Goal: Information Seeking & Learning: Learn about a topic

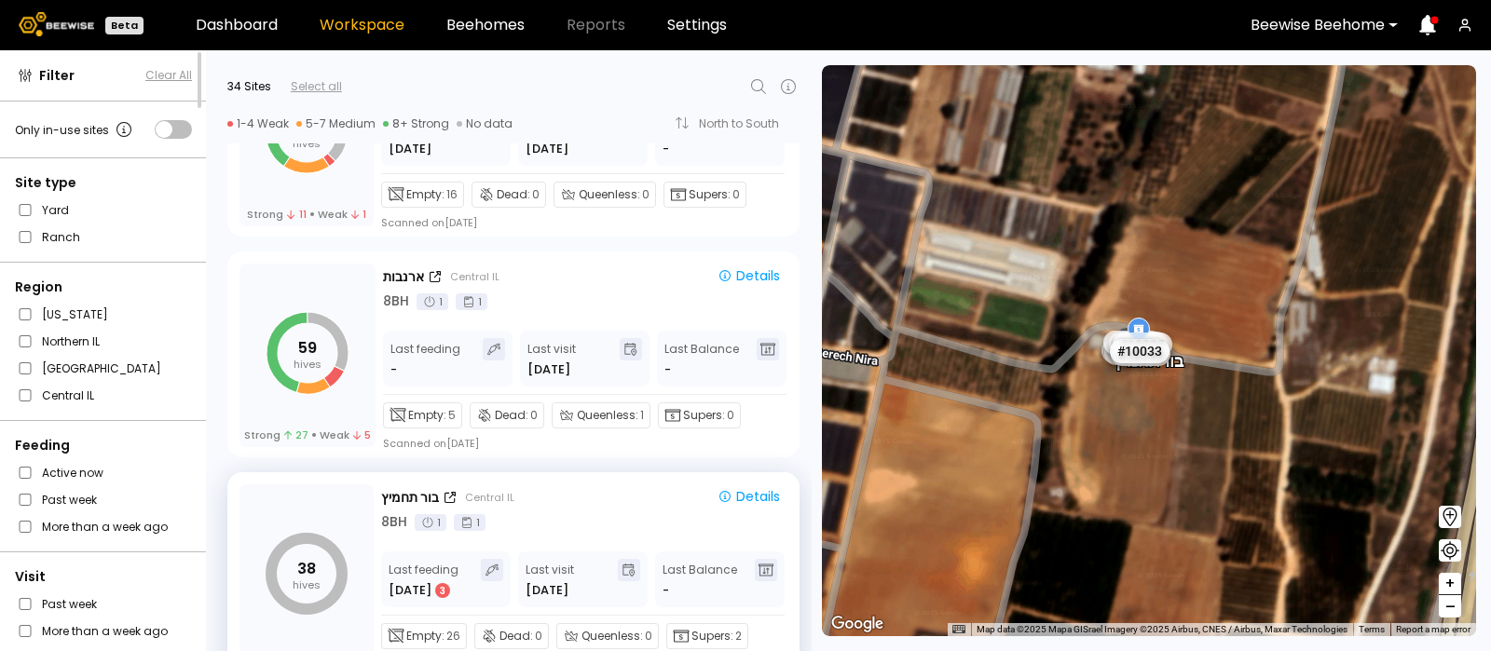
scroll to position [1714, 0]
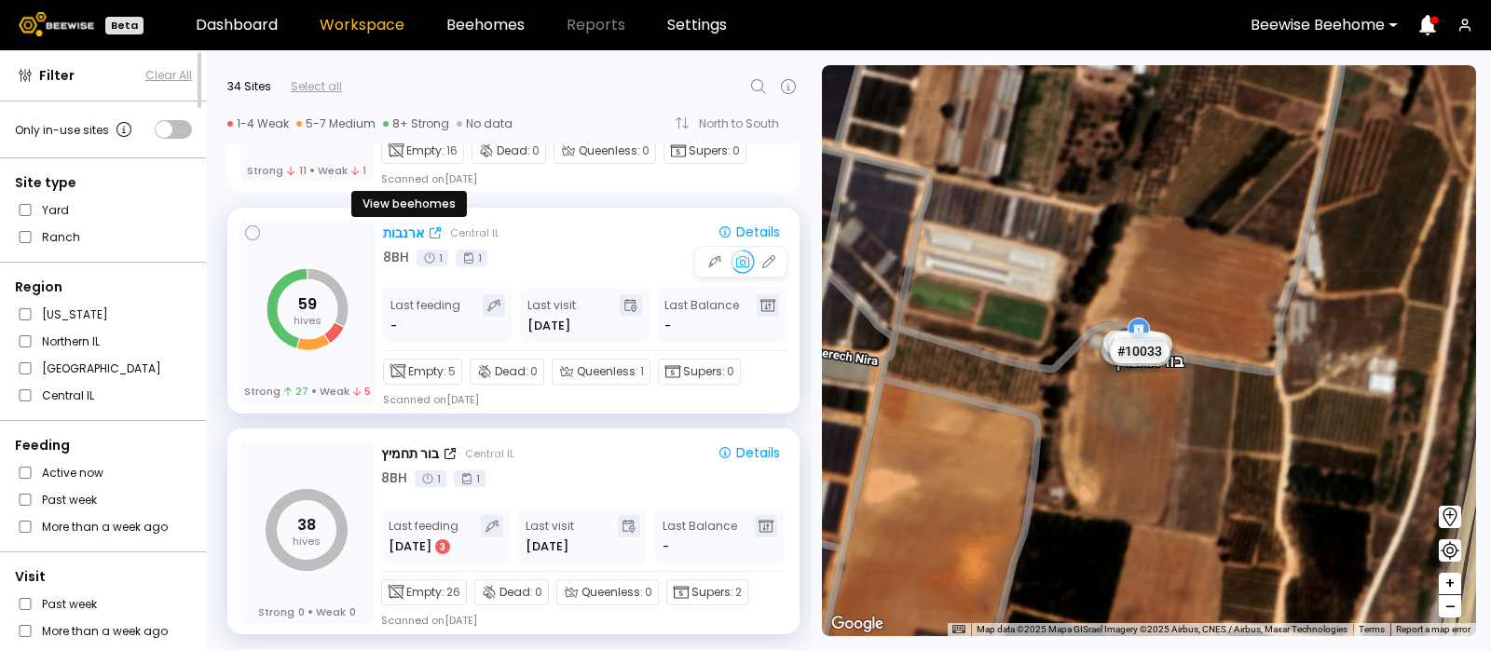
click at [394, 227] on div "ארנבות" at bounding box center [403, 234] width 41 height 20
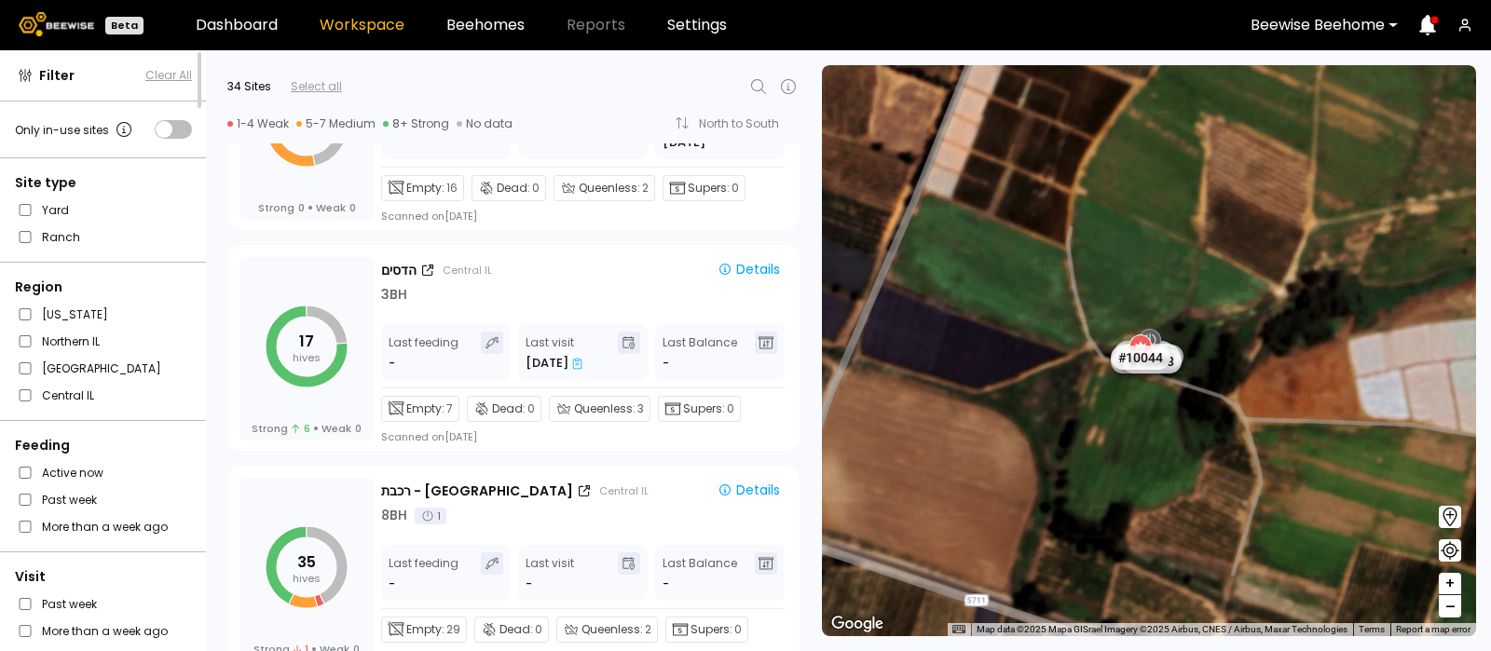
scroll to position [3002, 0]
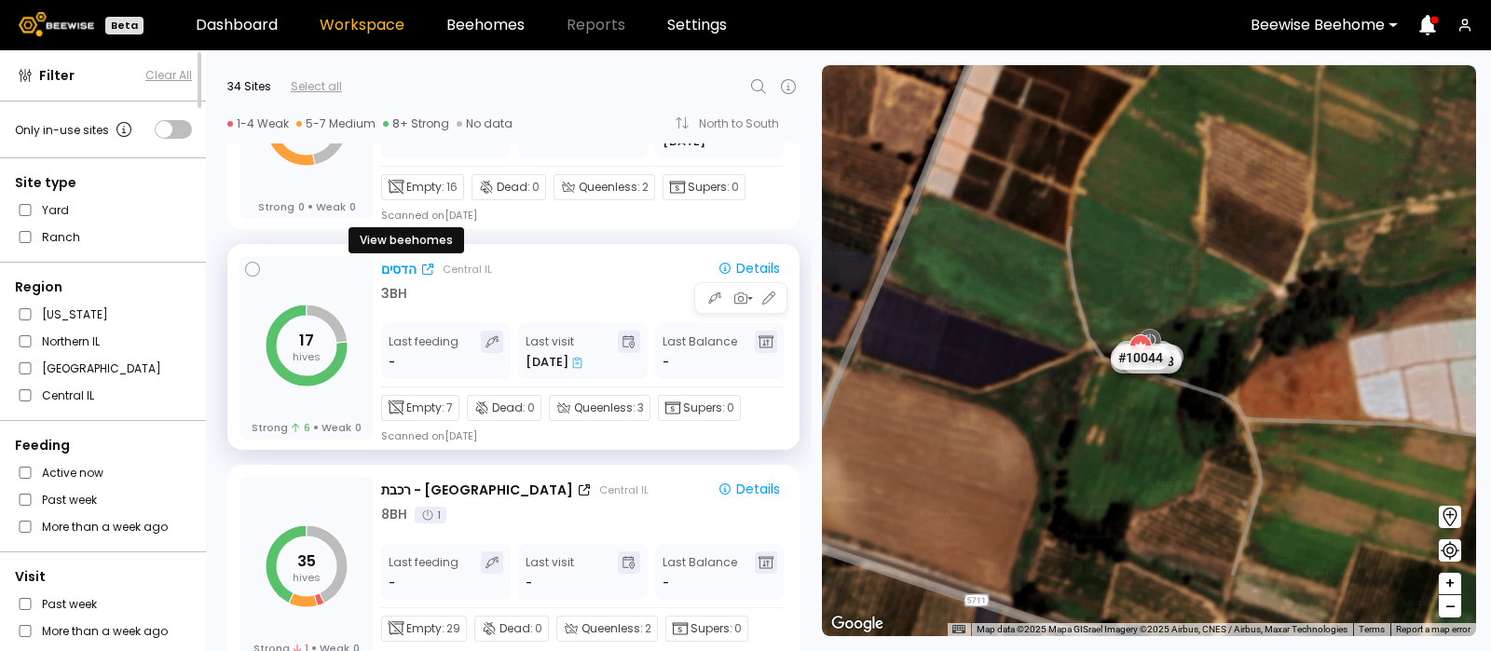
click at [396, 267] on div "הדסים" at bounding box center [398, 270] width 35 height 20
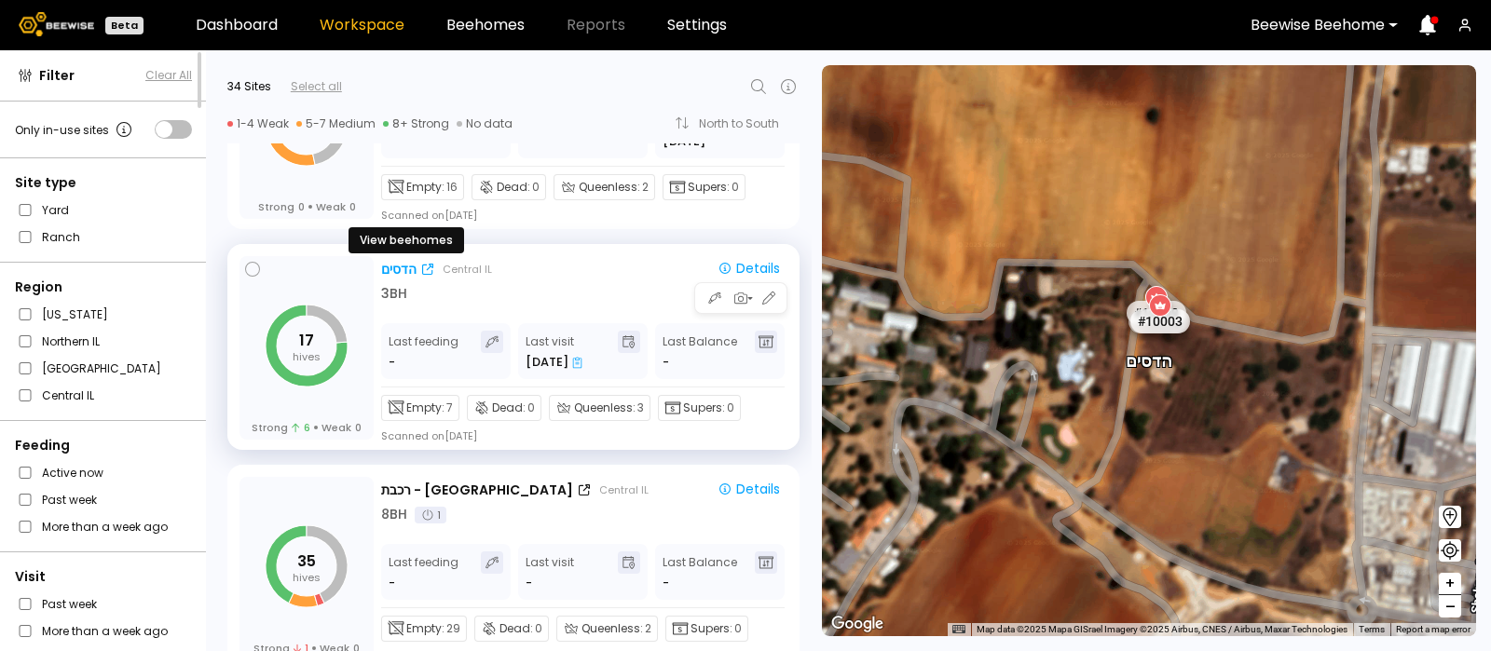
click at [403, 274] on div "הדסים" at bounding box center [398, 270] width 35 height 20
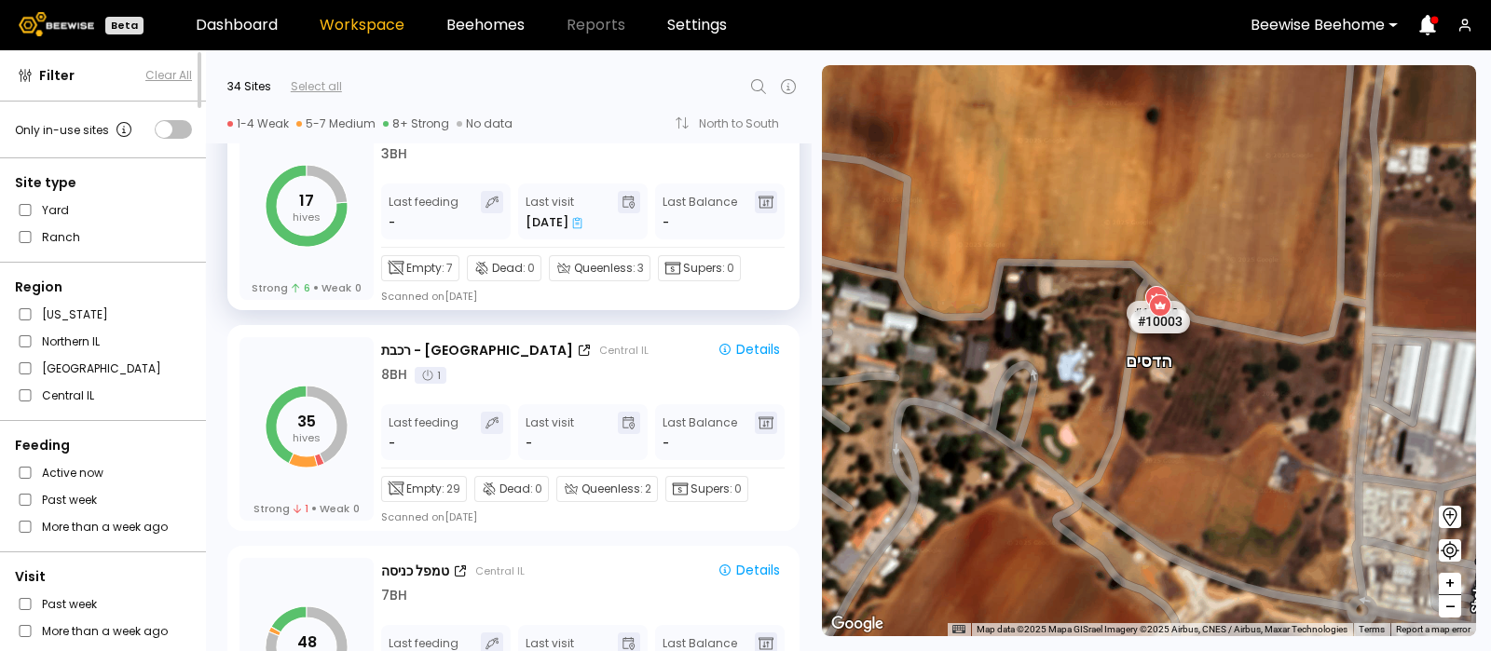
scroll to position [3153, 0]
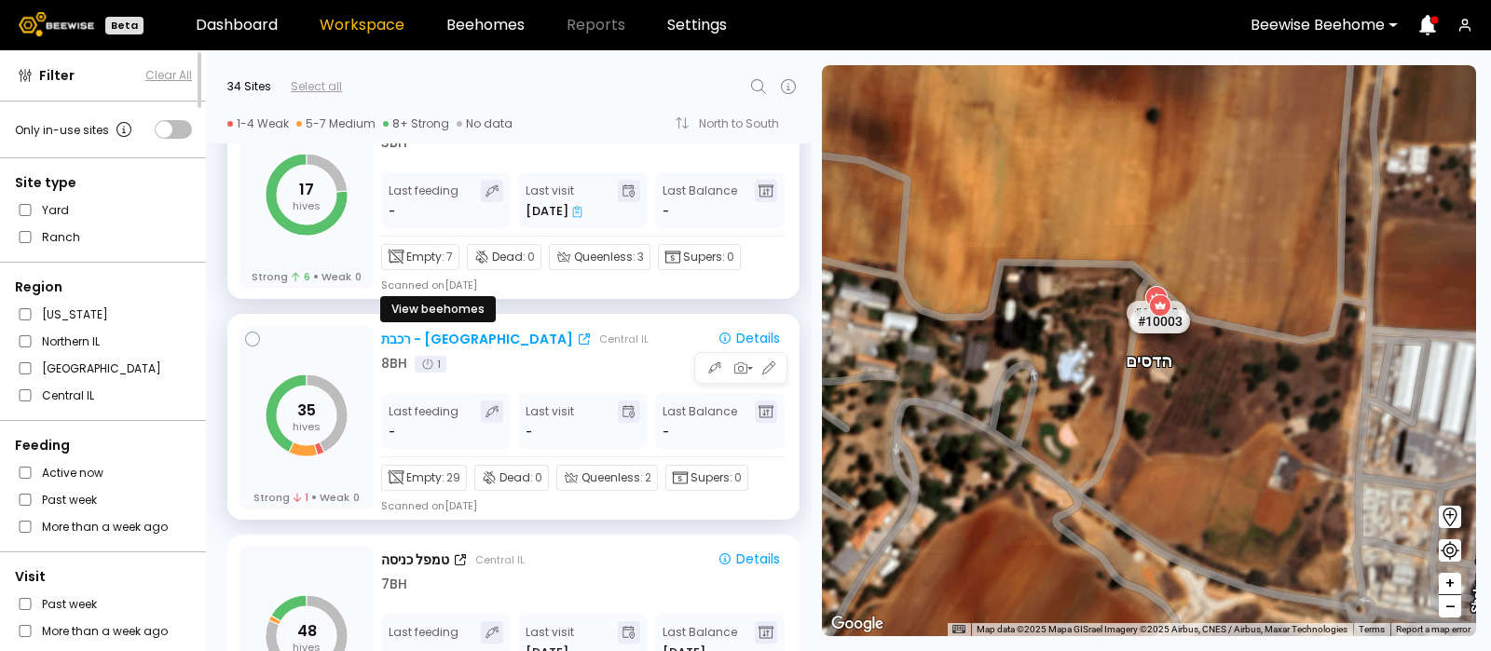
click at [422, 331] on div "רכבת - בית יהושוע" at bounding box center [477, 340] width 192 height 20
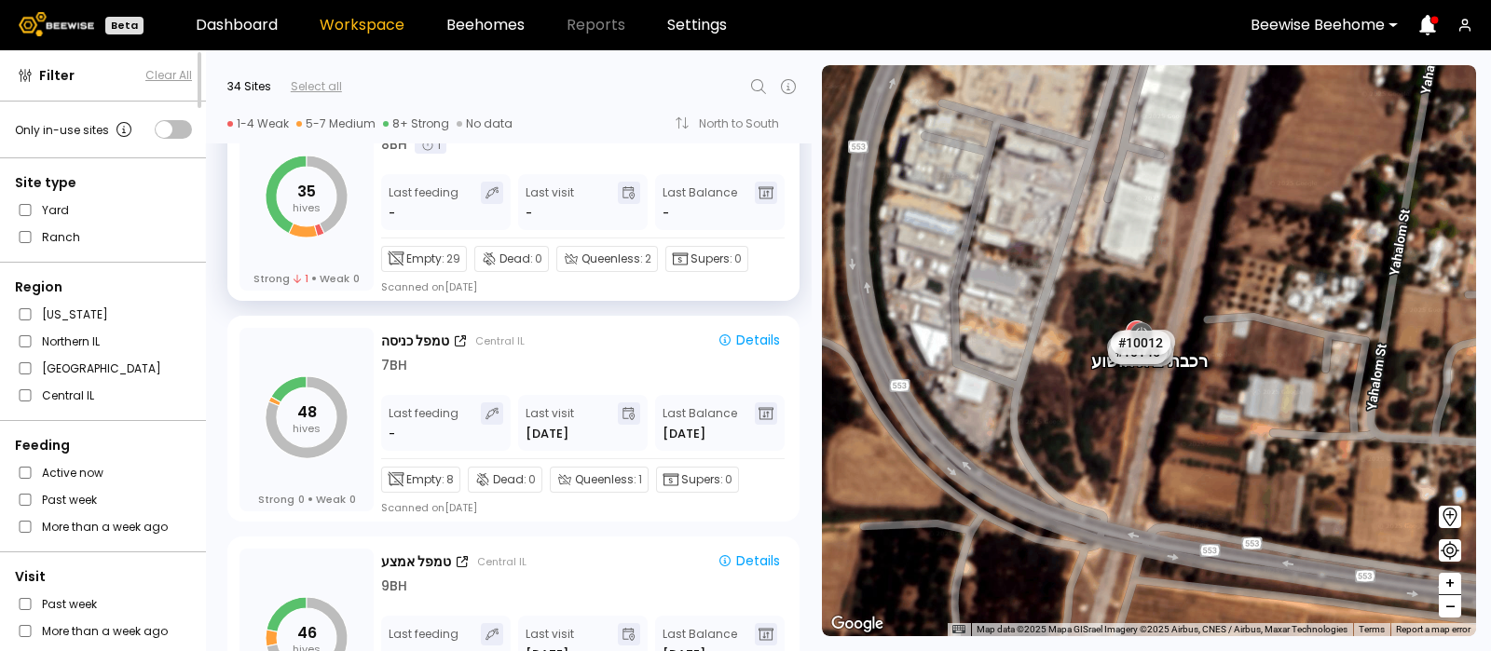
scroll to position [3374, 0]
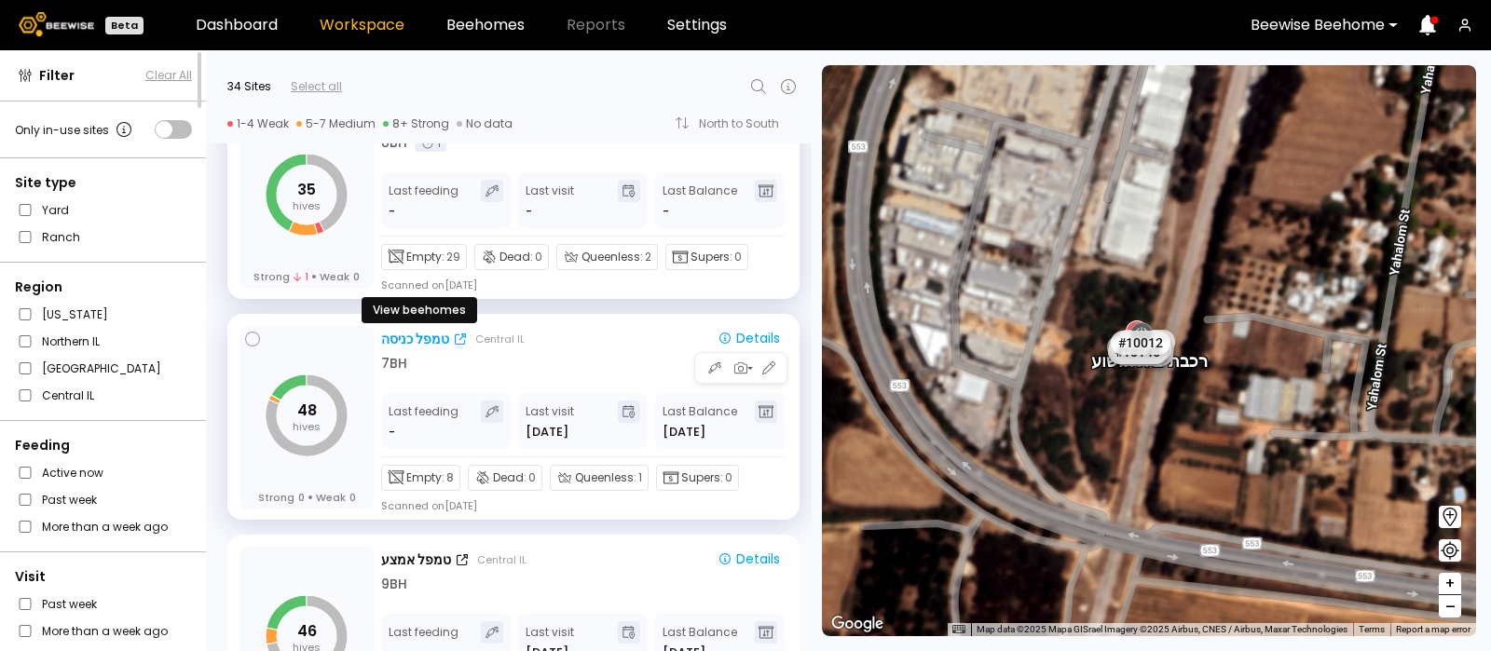
click at [403, 333] on div "טמפל כניסה" at bounding box center [415, 340] width 68 height 20
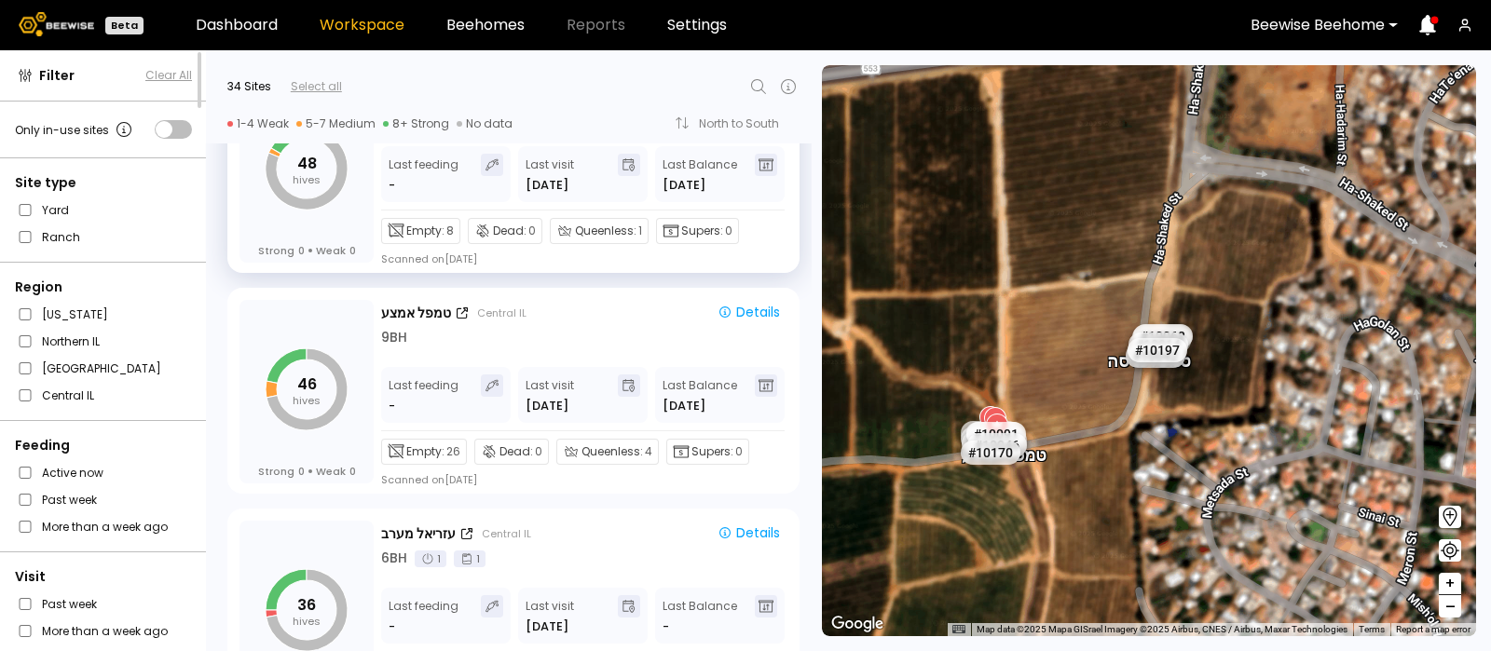
scroll to position [3628, 0]
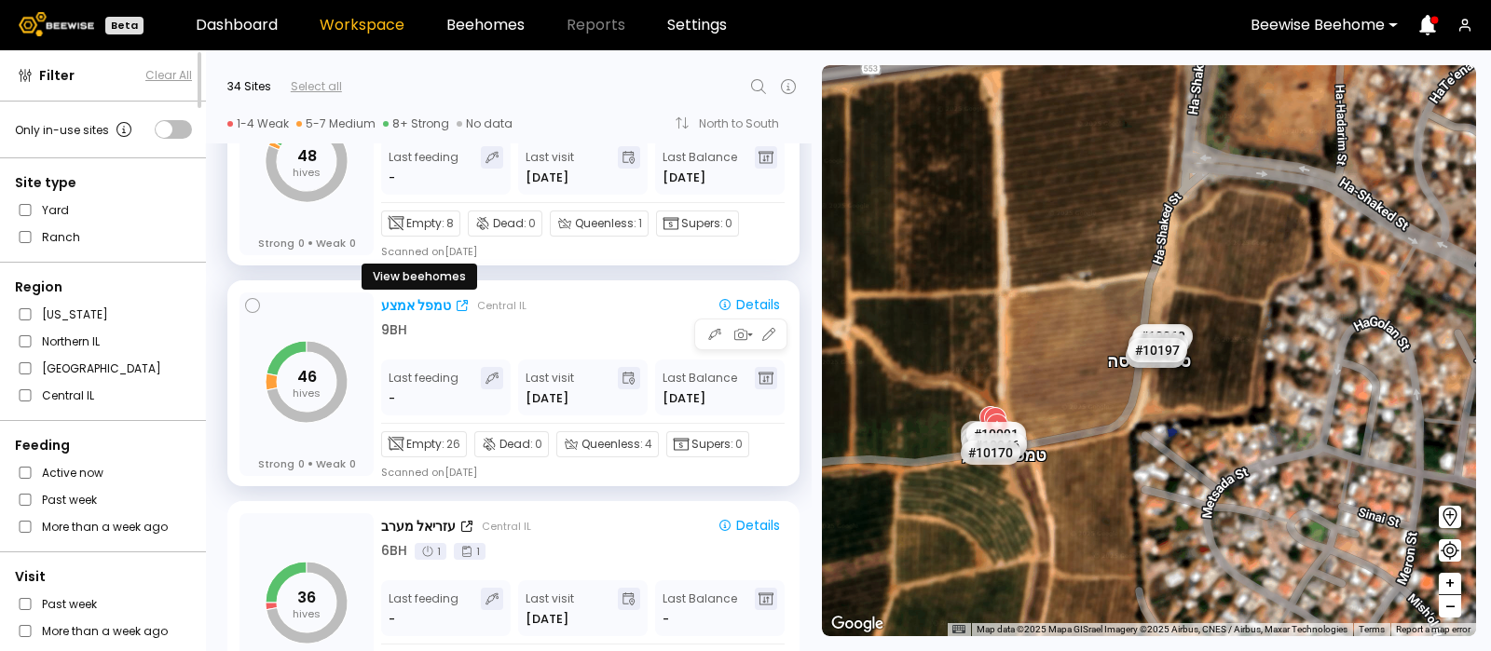
click at [417, 296] on div "טמפל אמצע" at bounding box center [416, 306] width 70 height 20
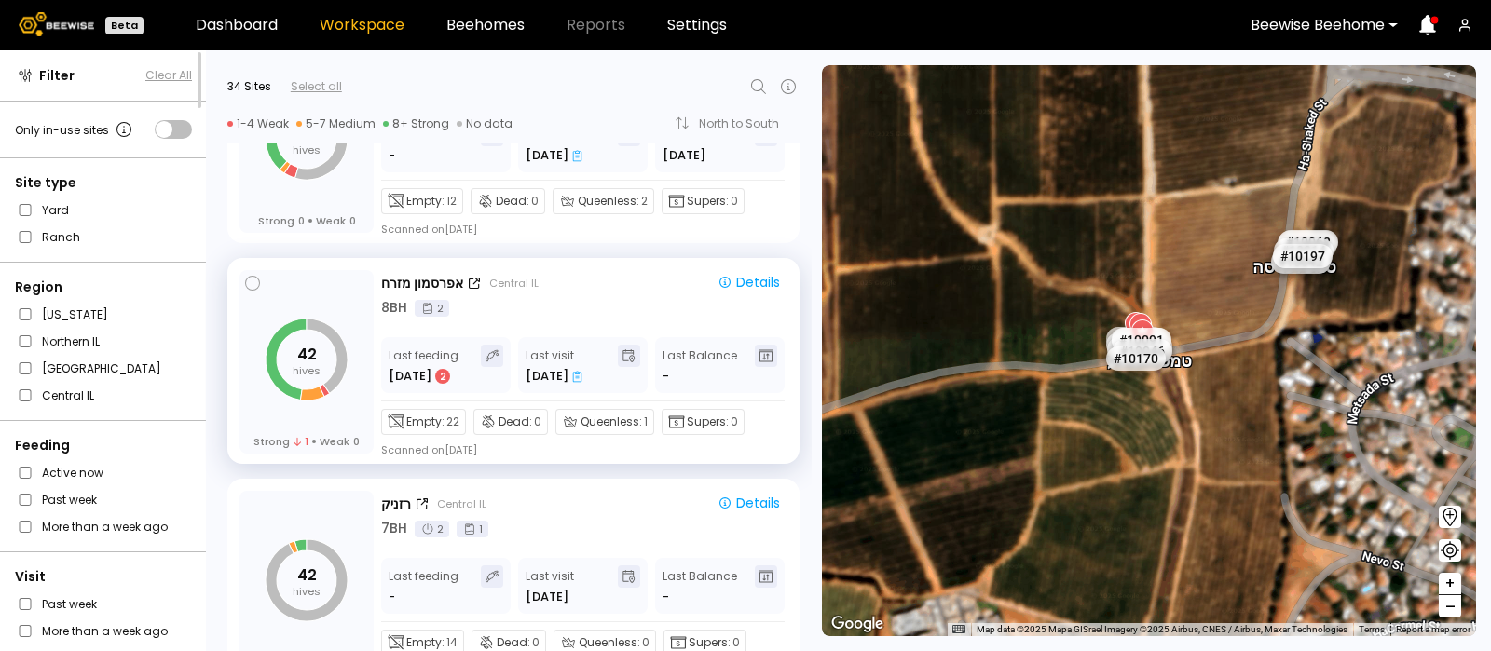
scroll to position [4543, 0]
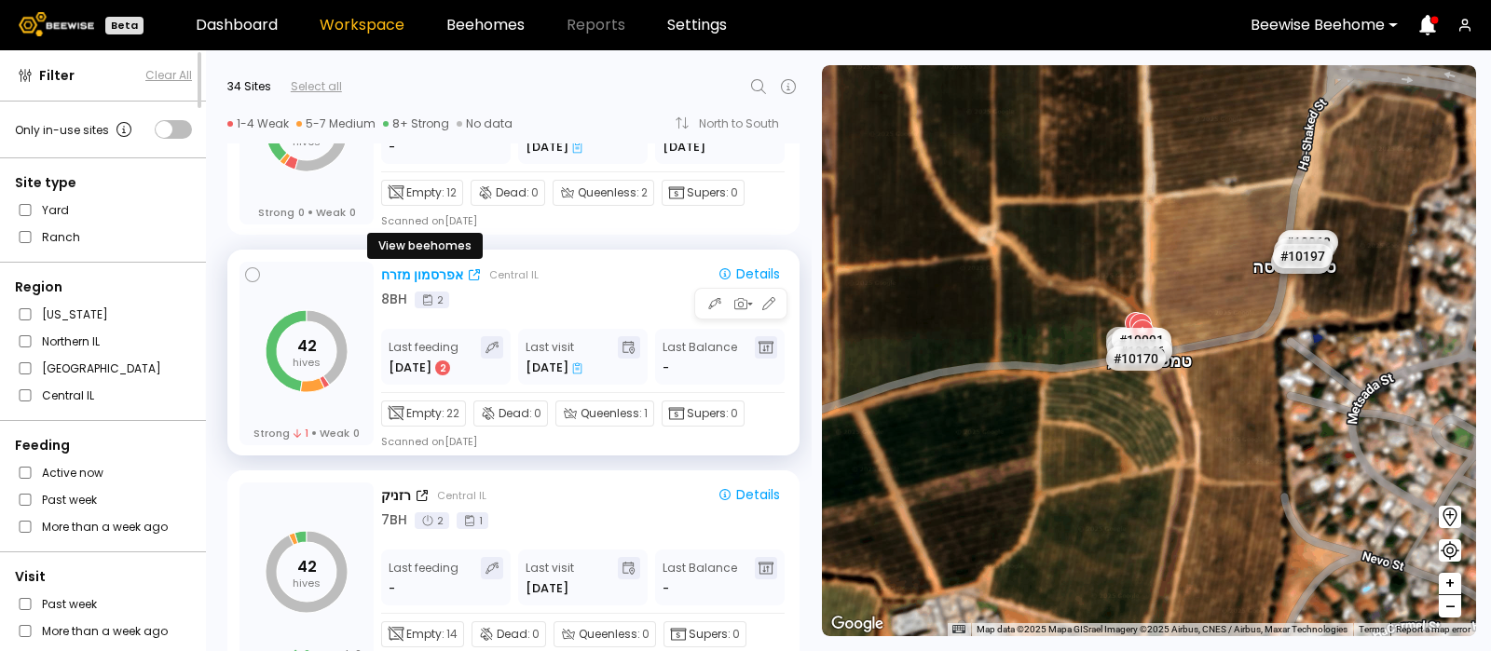
click at [417, 267] on div "אפרסמון מזרח" at bounding box center [422, 276] width 82 height 20
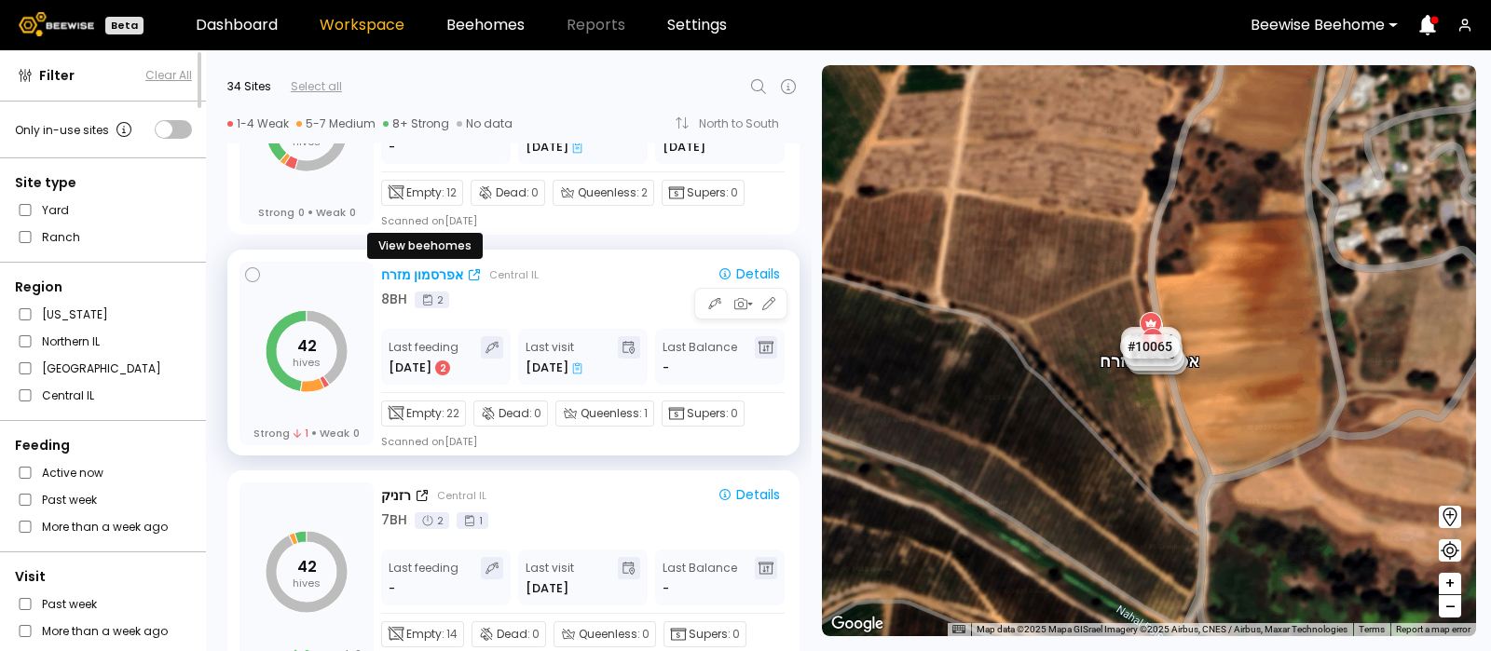
click at [419, 267] on div "אפרסמון מזרח" at bounding box center [422, 276] width 82 height 20
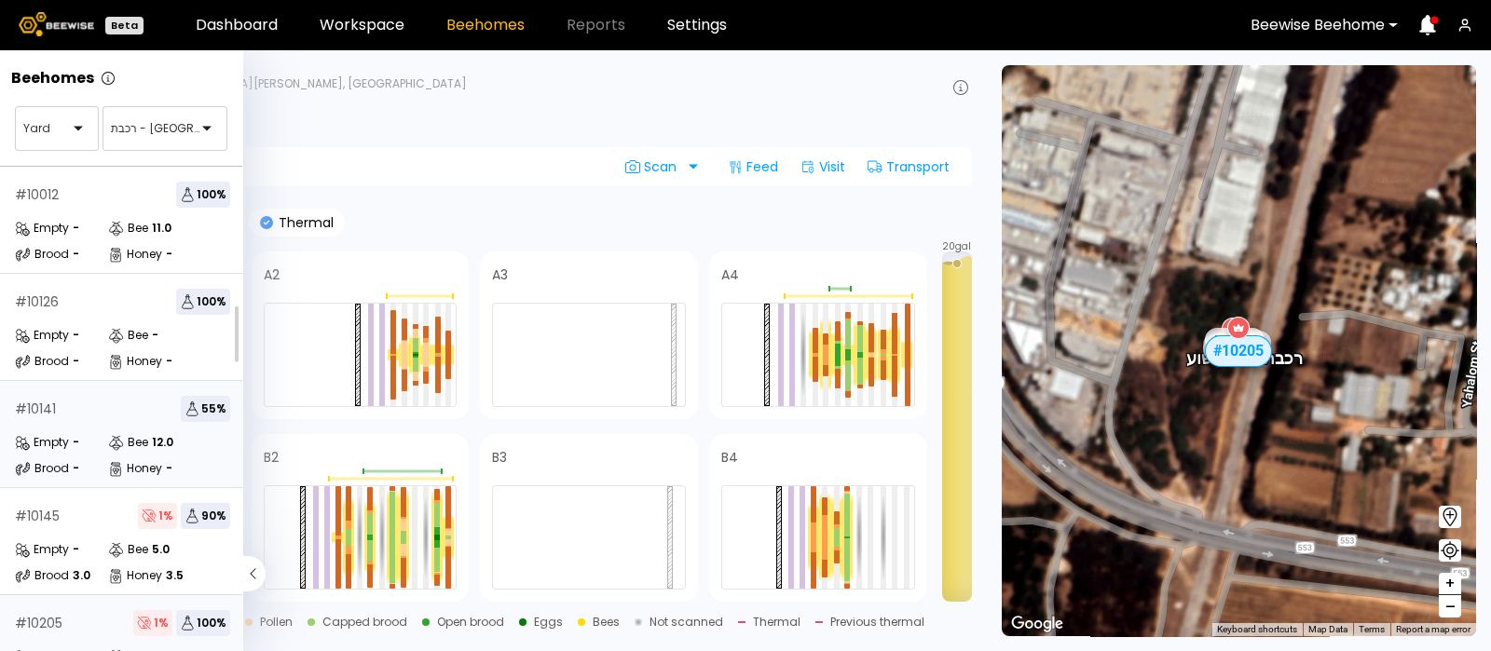
scroll to position [382, 0]
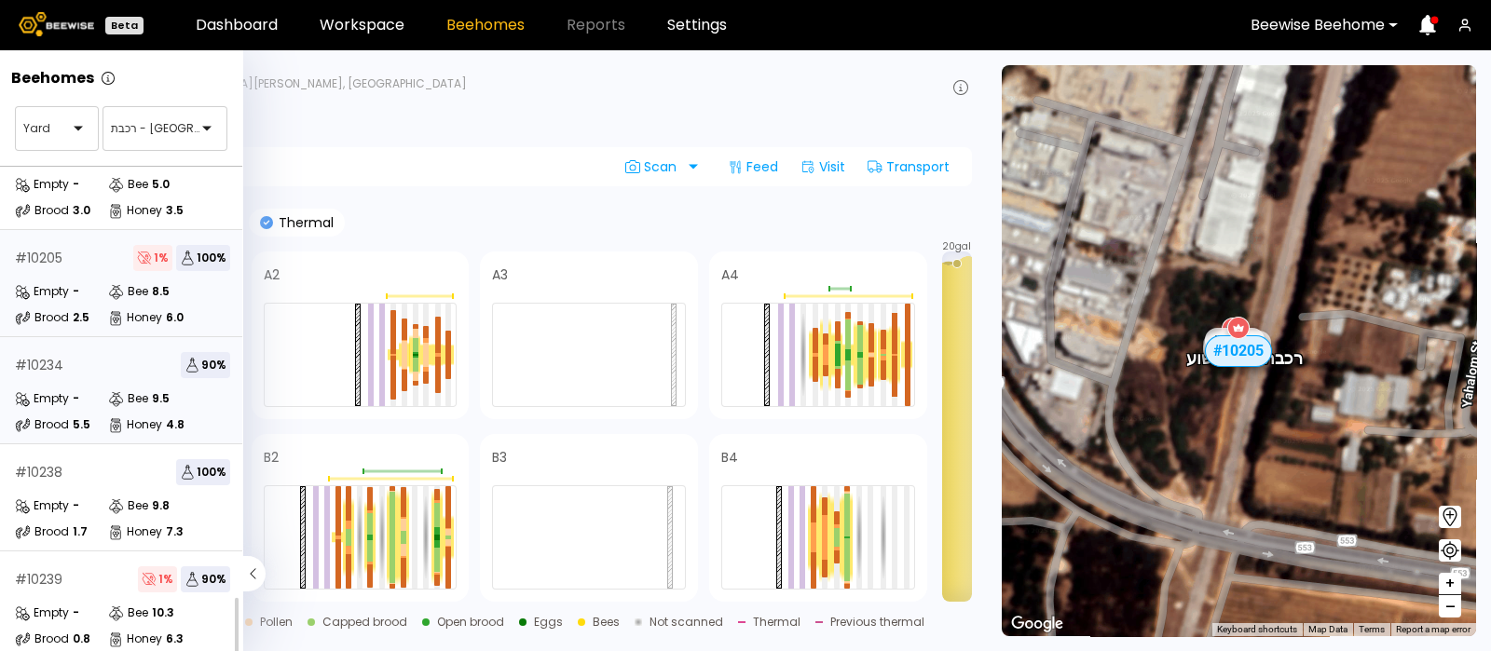
click at [117, 367] on div "# 10234 90 % Empty - Bee 9.5 Brood 5.5 Honey 4.8" at bounding box center [122, 390] width 245 height 107
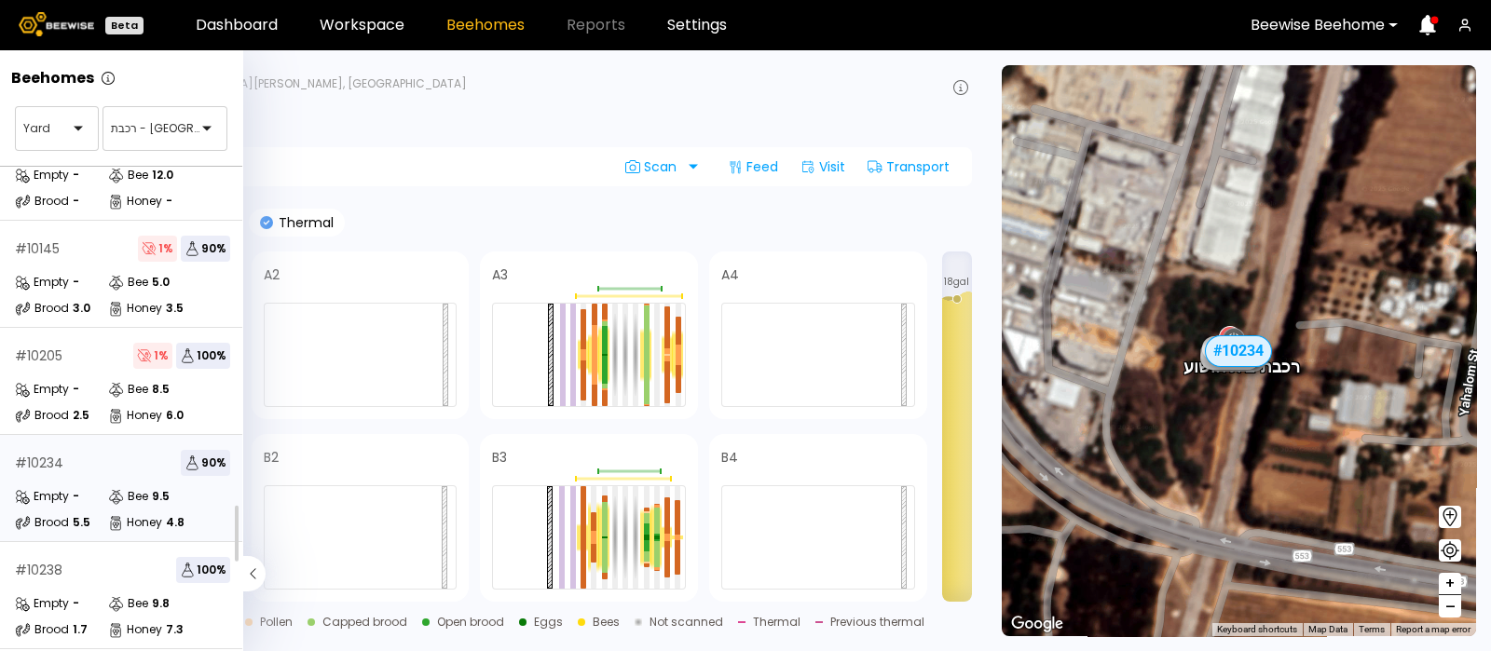
scroll to position [266, 0]
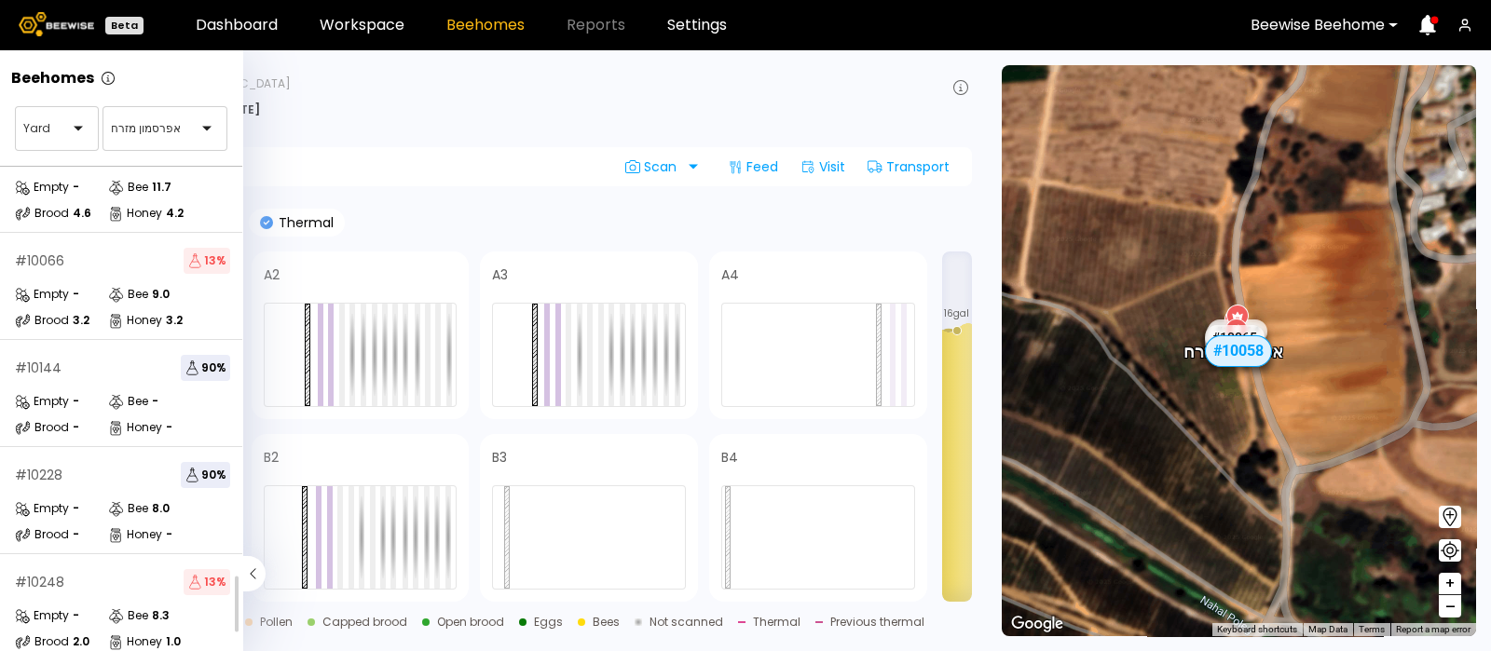
scroll to position [332, 0]
